Goal: Navigation & Orientation: Find specific page/section

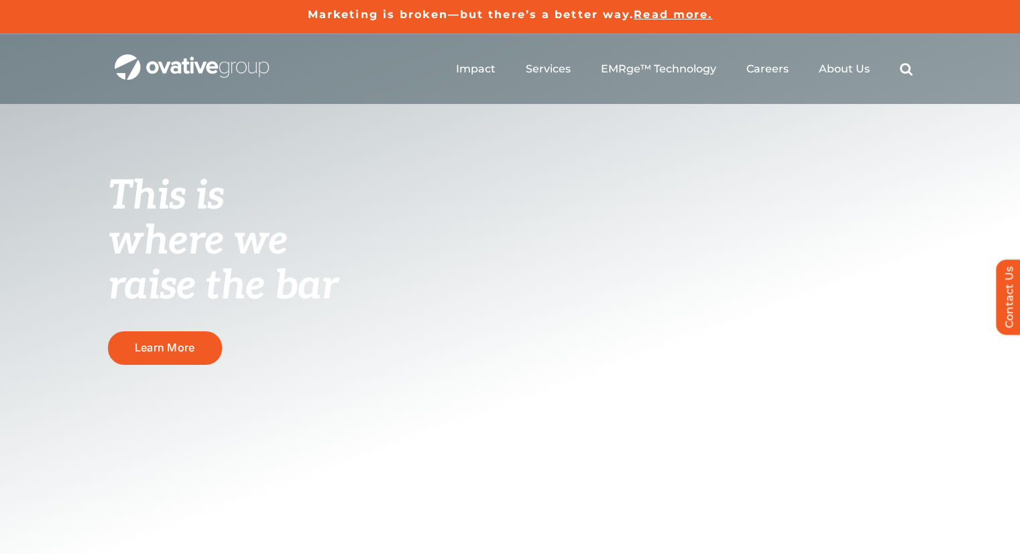
drag, startPoint x: 46, startPoint y: 163, endPoint x: 427, endPoint y: 254, distance: 391.7
click at [427, 254] on div "This is where we raise the bar Learn More" at bounding box center [510, 319] width 1020 height 570
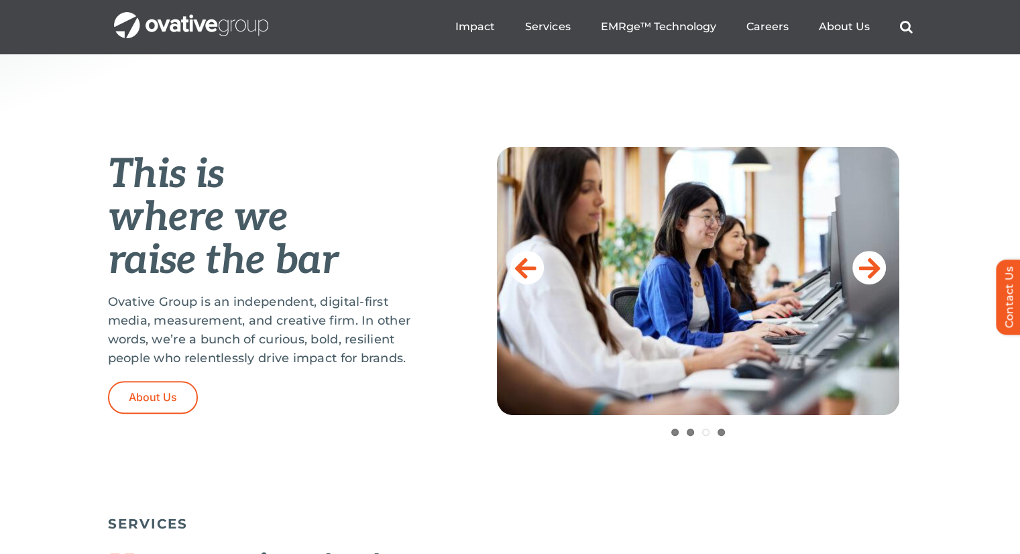
scroll to position [478, 0]
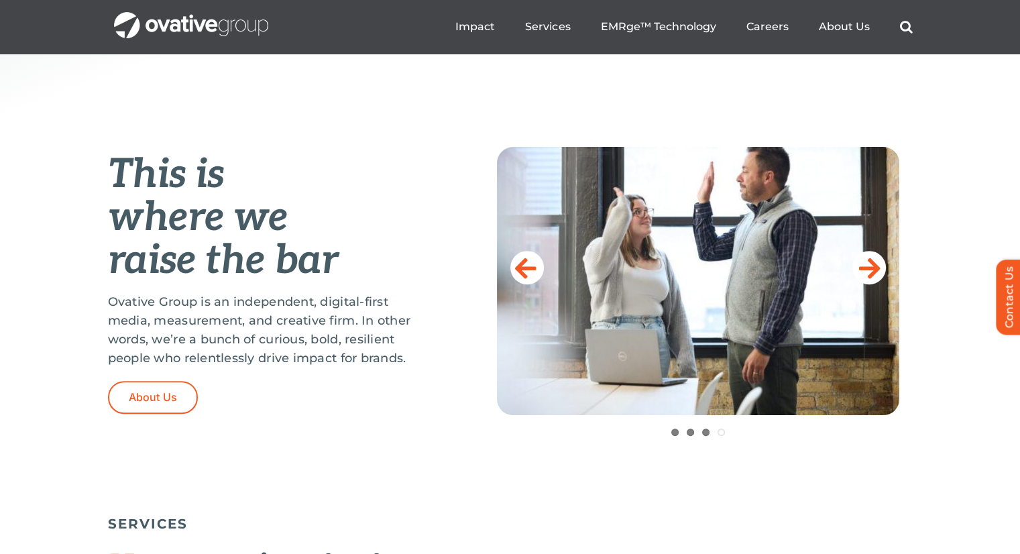
click at [303, 296] on p "Ovative Group is an independent, digital-first media, measurement, and creative…" at bounding box center [269, 330] width 322 height 75
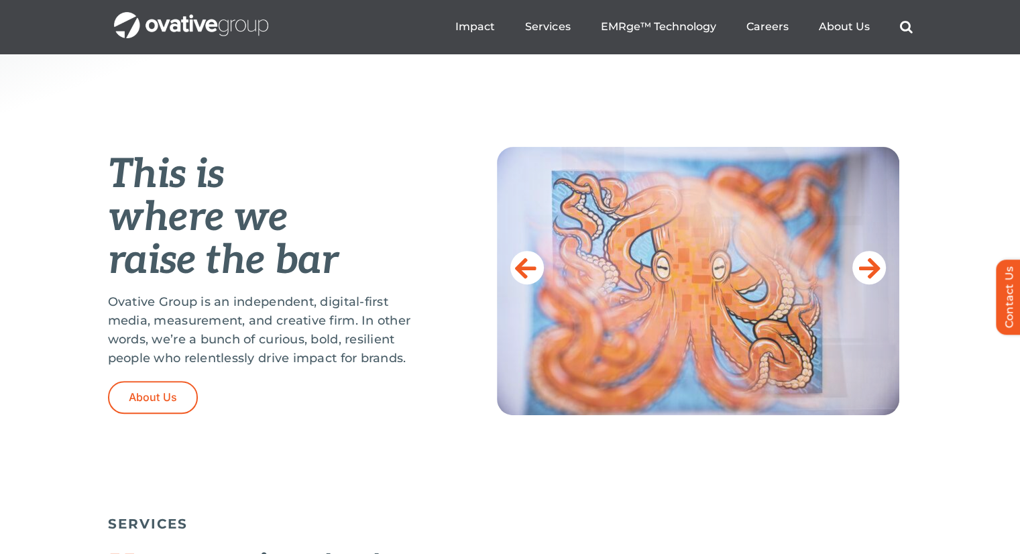
drag, startPoint x: 453, startPoint y: 328, endPoint x: 936, endPoint y: 286, distance: 484.9
click at [936, 286] on div "This is where we raise the bar Ovative Group is an independent, digital-first m…" at bounding box center [510, 318] width 1020 height 382
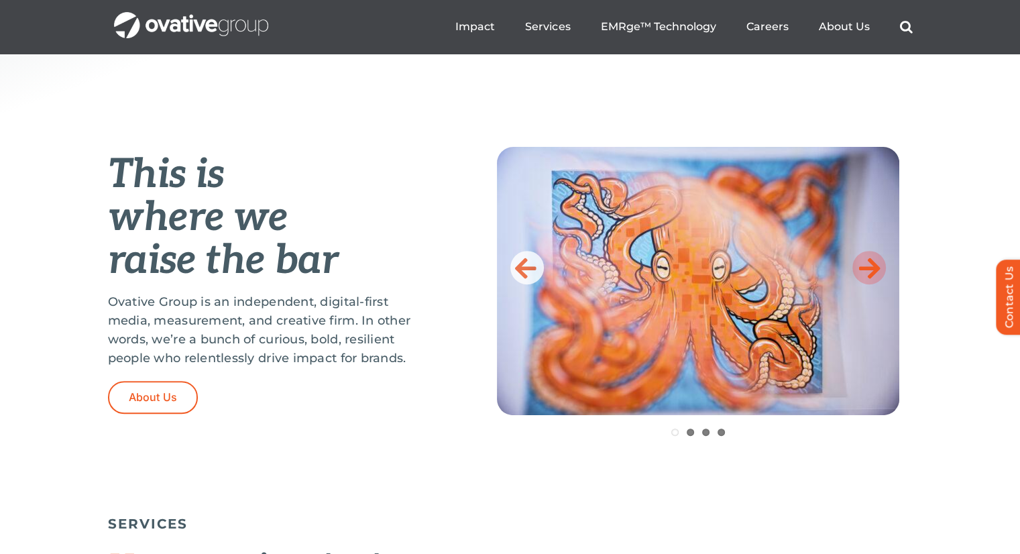
click at [864, 270] on icon at bounding box center [869, 267] width 21 height 27
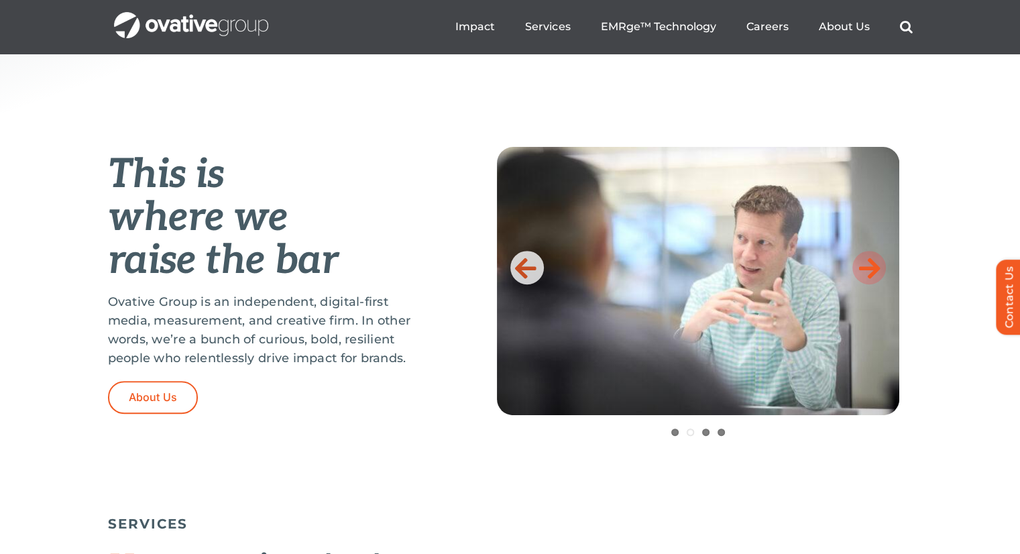
click at [864, 270] on icon at bounding box center [869, 267] width 21 height 27
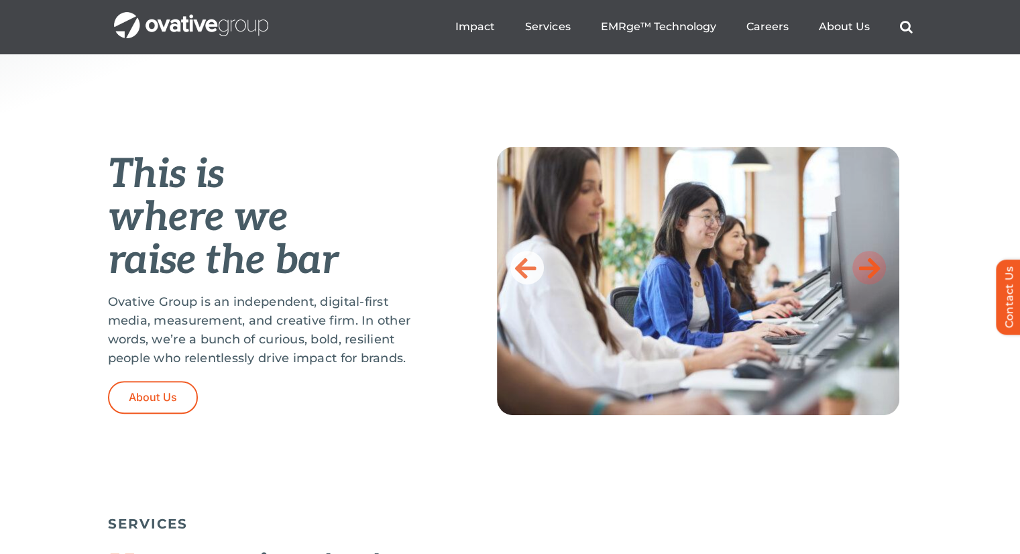
click at [864, 270] on icon at bounding box center [869, 267] width 21 height 27
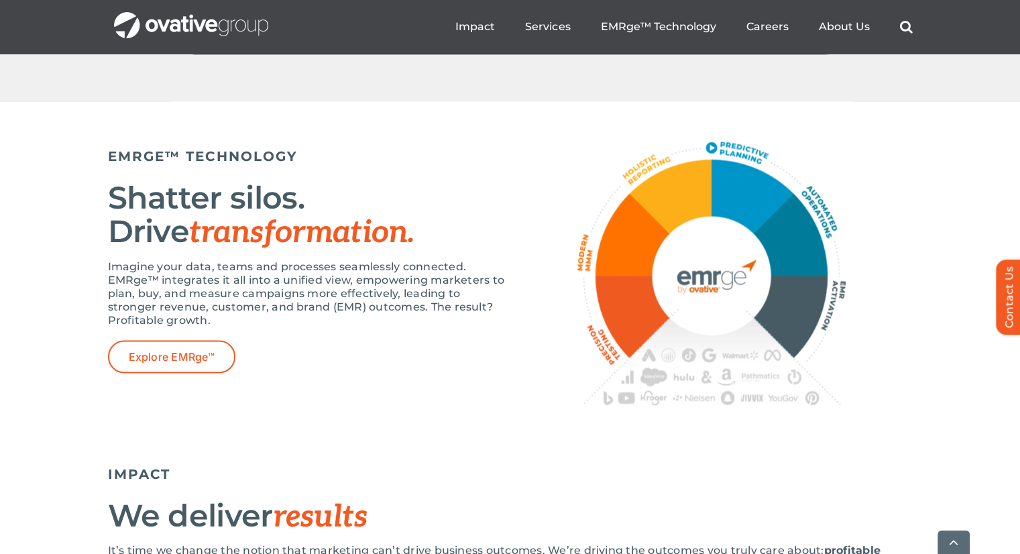
scroll to position [2299, 0]
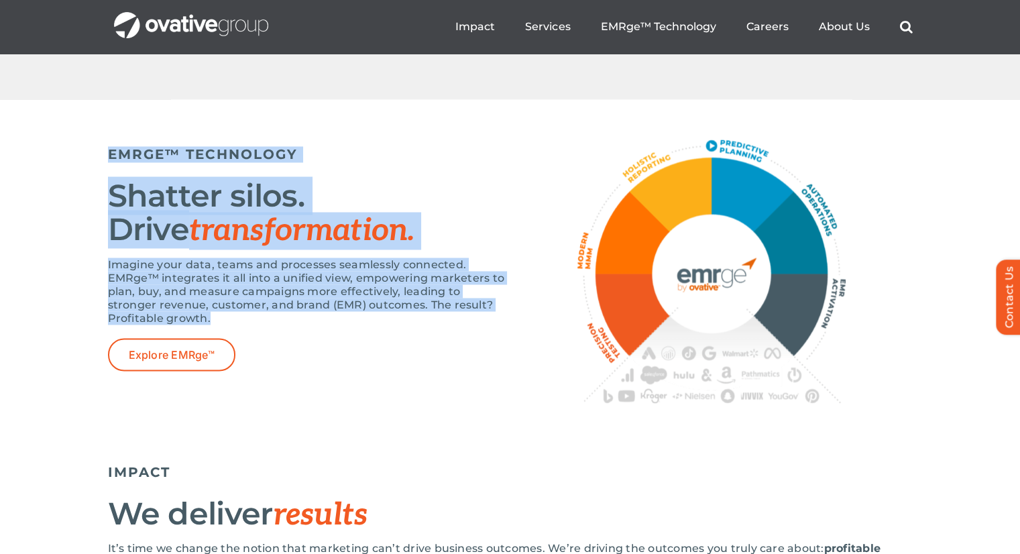
drag, startPoint x: 88, startPoint y: 193, endPoint x: 362, endPoint y: 366, distance: 324.4
click at [362, 366] on div "EMRGE™ TECHNOLOGY Shatter silos. Drive transformation. Imagine your data, teams…" at bounding box center [510, 278] width 1020 height 358
click at [362, 325] on p "Imagine your data, teams and processes seamlessly connected. EMRge™ integrates …" at bounding box center [309, 291] width 403 height 67
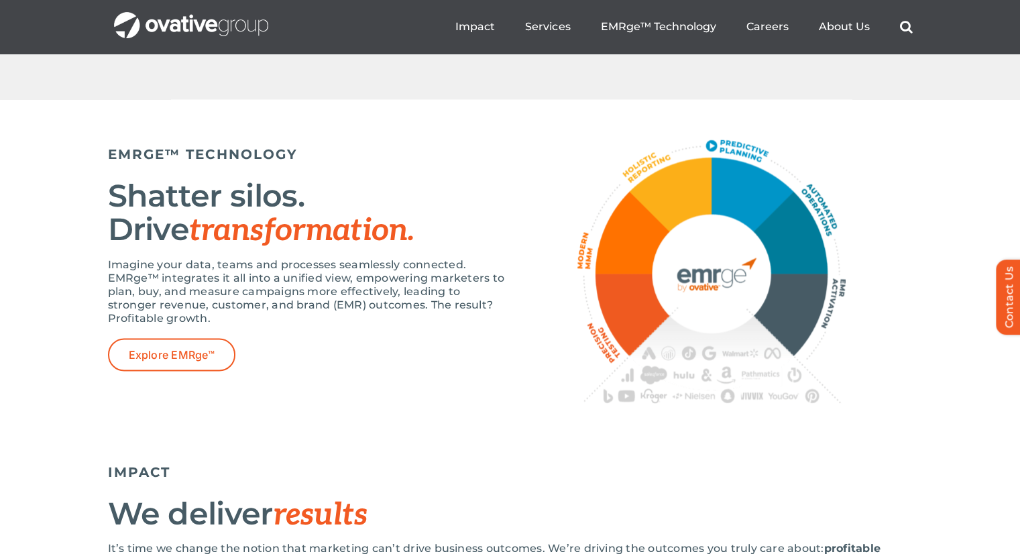
click at [362, 325] on p "Imagine your data, teams and processes seamlessly connected. EMRge™ integrates …" at bounding box center [309, 291] width 403 height 67
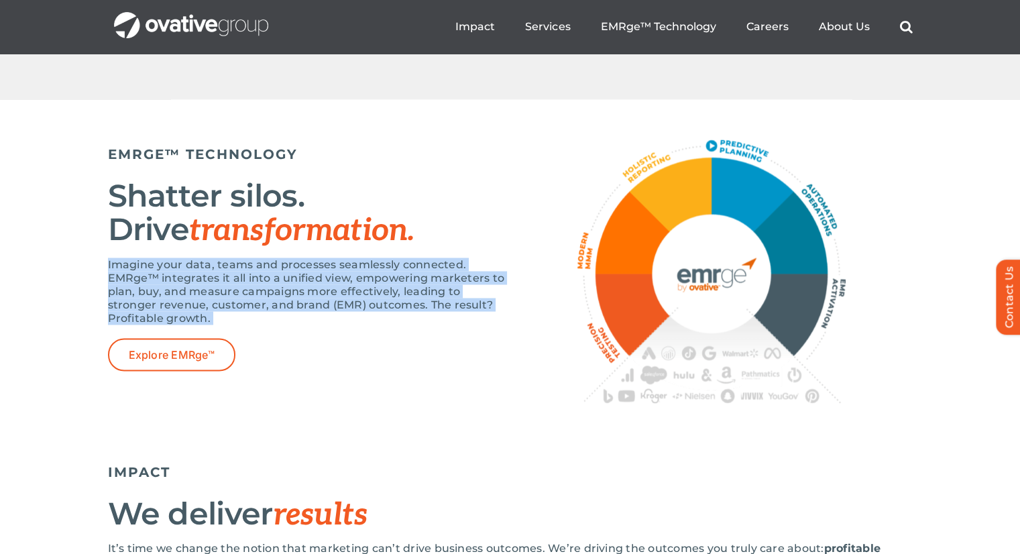
click at [362, 325] on p "Imagine your data, teams and processes seamlessly connected. EMRge™ integrates …" at bounding box center [309, 291] width 403 height 67
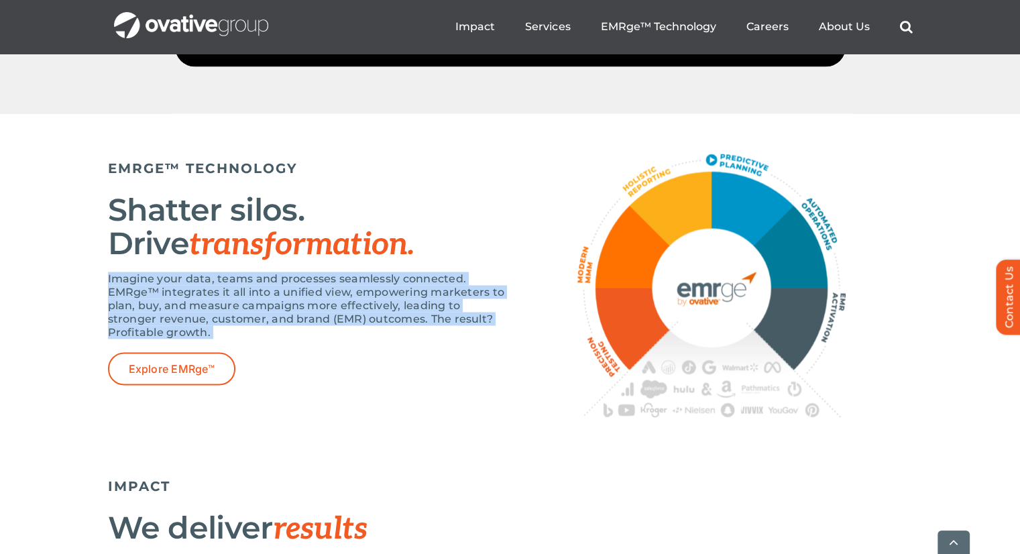
scroll to position [2333, 0]
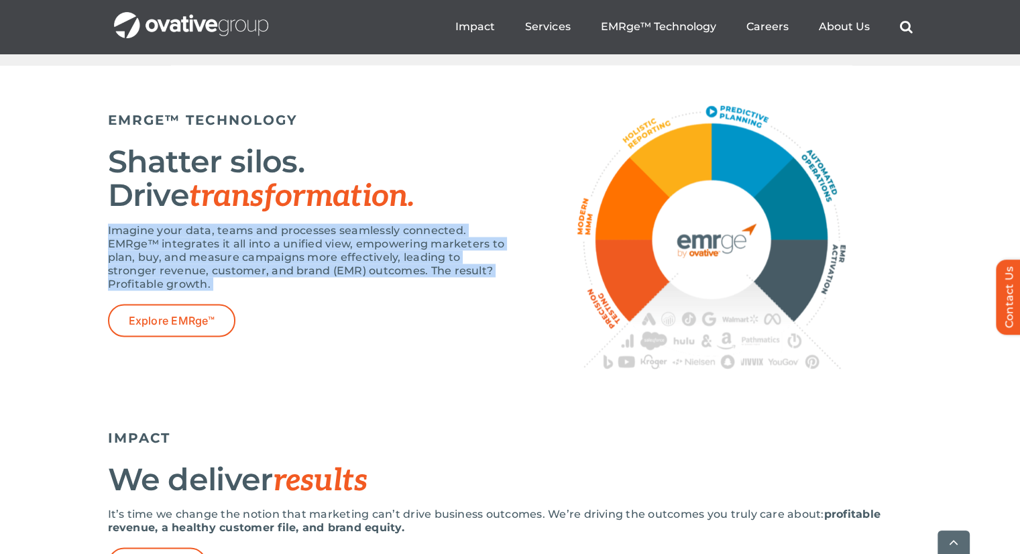
click at [368, 291] on p "Imagine your data, teams and processes seamlessly connected. EMRge™ integrates …" at bounding box center [309, 256] width 403 height 67
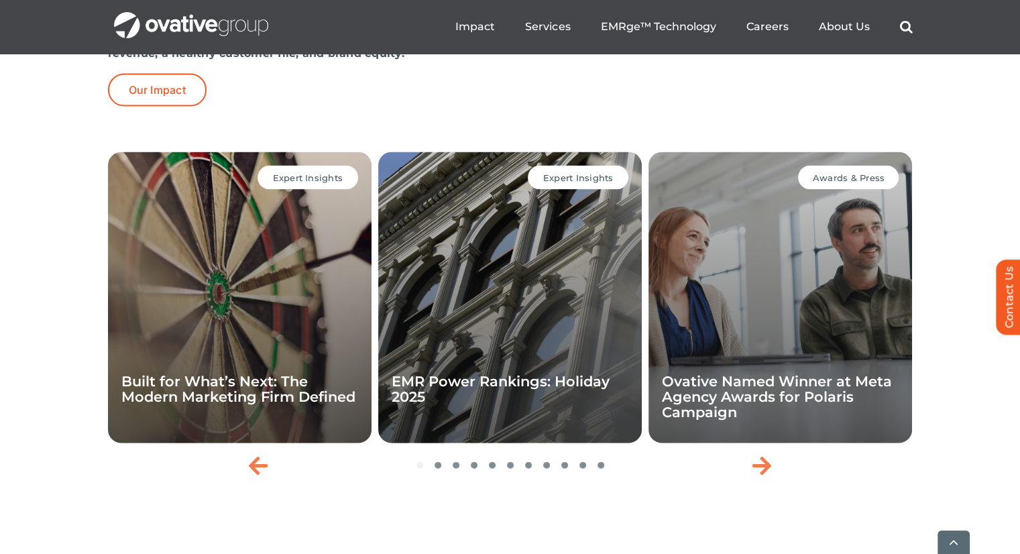
scroll to position [2807, 0]
click at [752, 476] on icon "Next slide" at bounding box center [761, 465] width 19 height 21
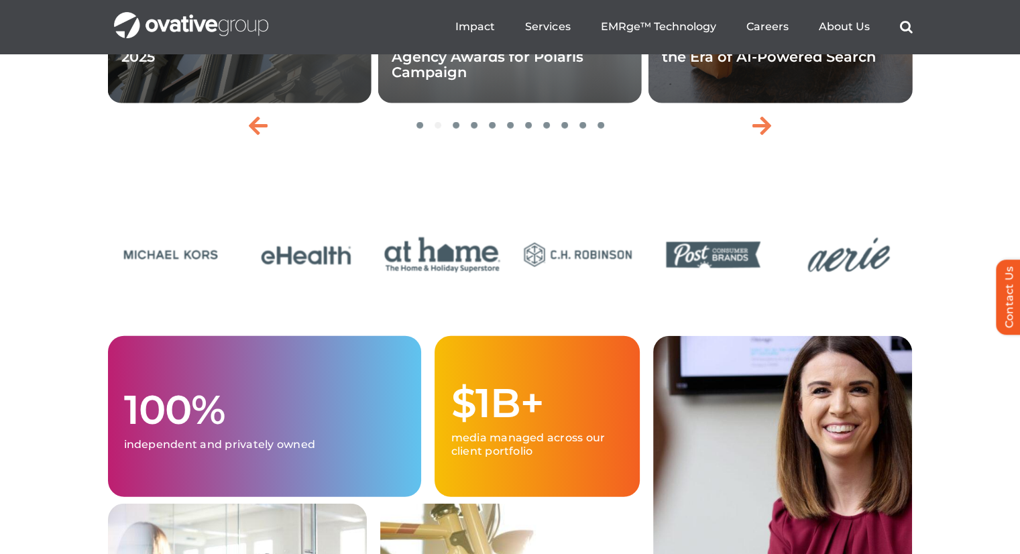
scroll to position [3142, 0]
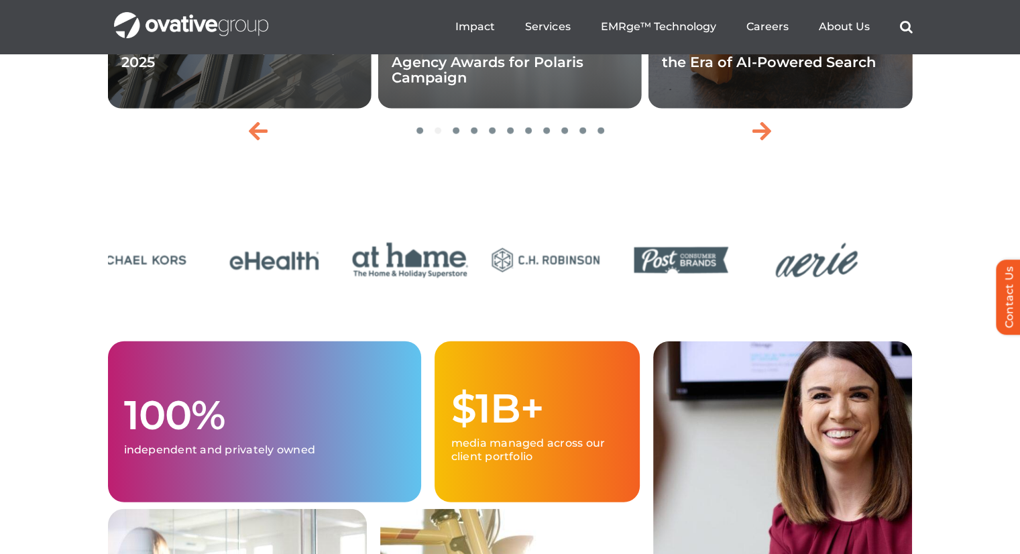
click at [288, 295] on div at bounding box center [510, 262] width 805 height 66
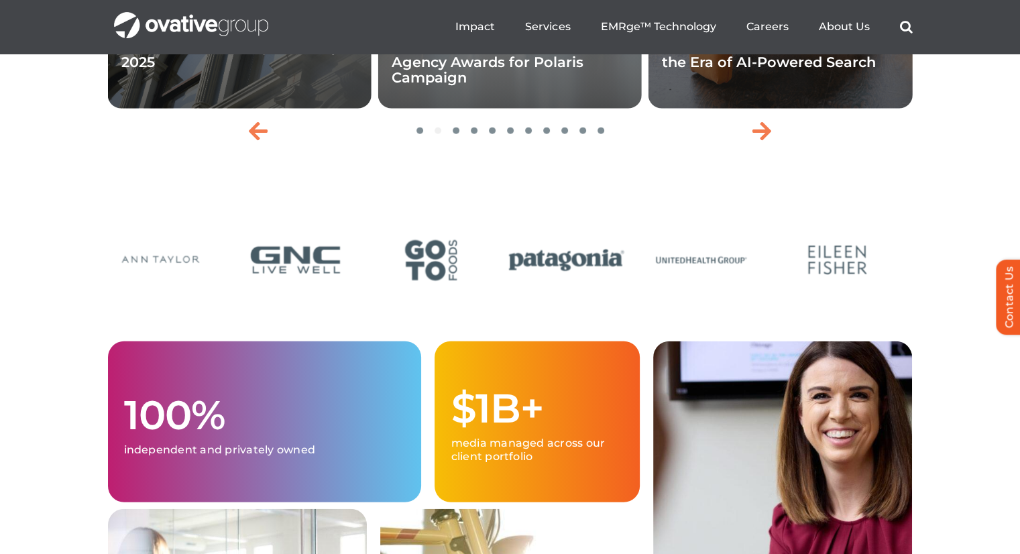
click at [411, 295] on div at bounding box center [510, 262] width 805 height 66
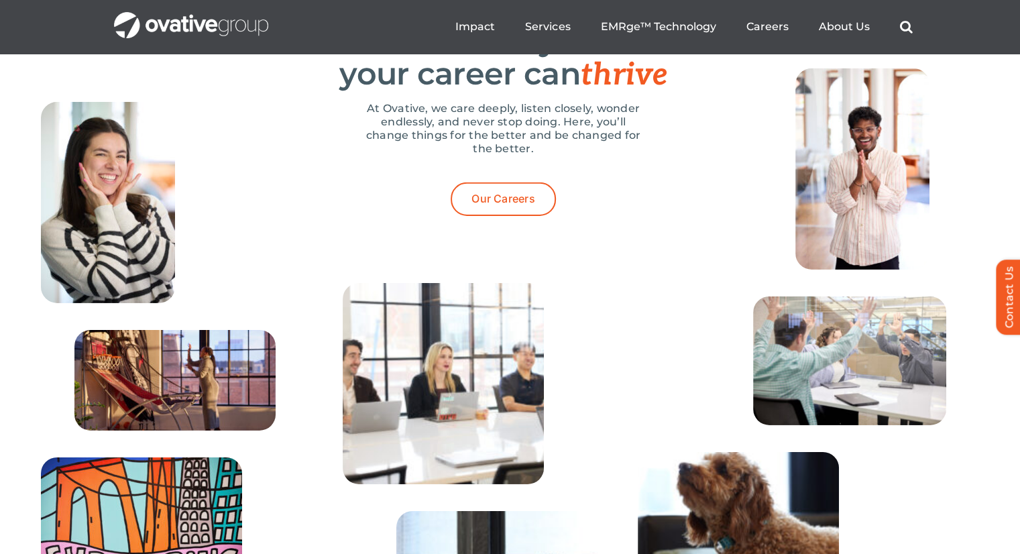
scroll to position [4238, 0]
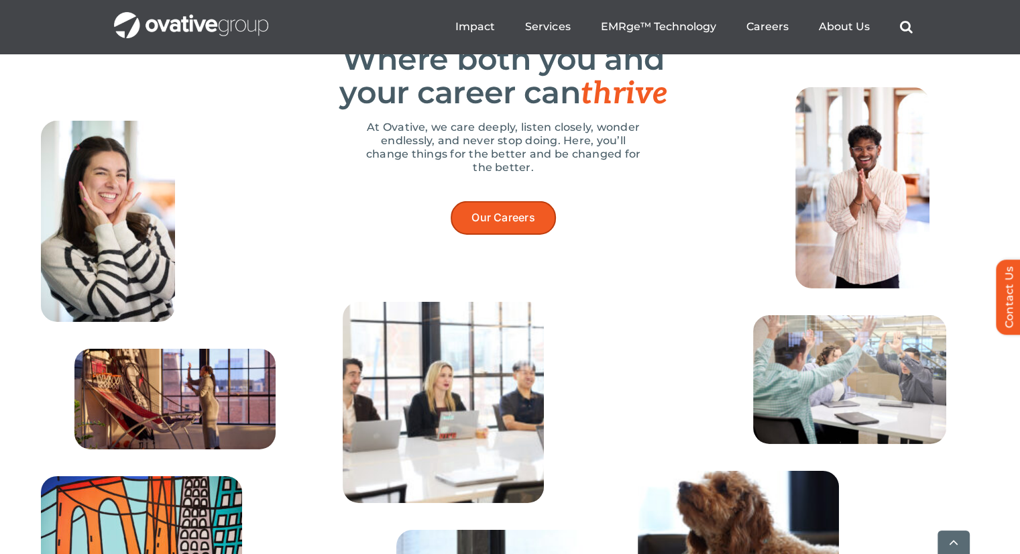
click at [492, 234] on link "Our Careers" at bounding box center [503, 217] width 105 height 33
